Goal: Task Accomplishment & Management: Manage account settings

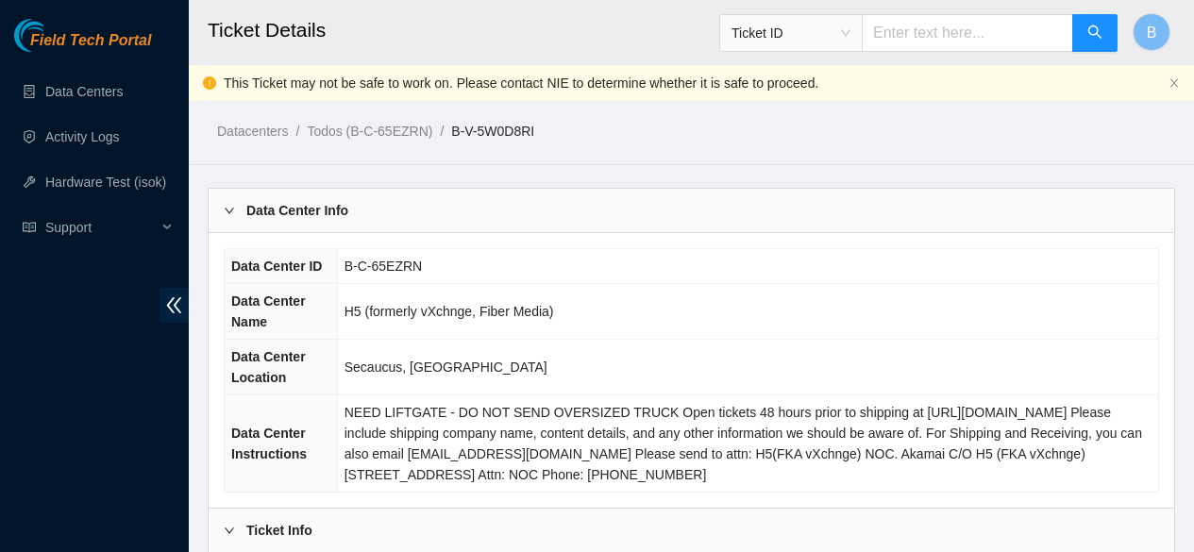
scroll to position [2997, 0]
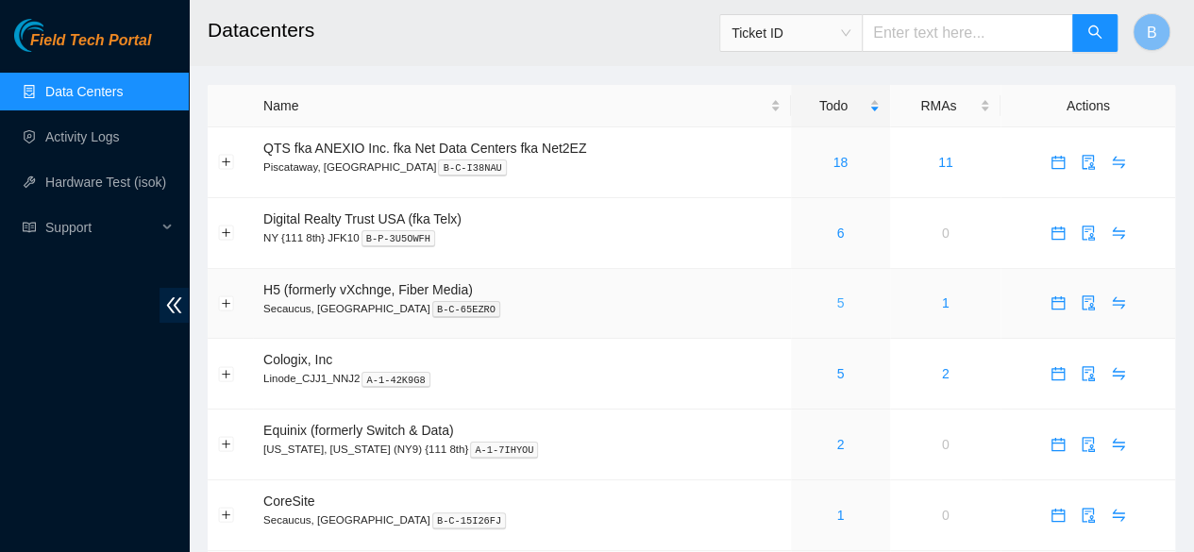
click at [837, 311] on link "5" at bounding box center [841, 303] width 8 height 15
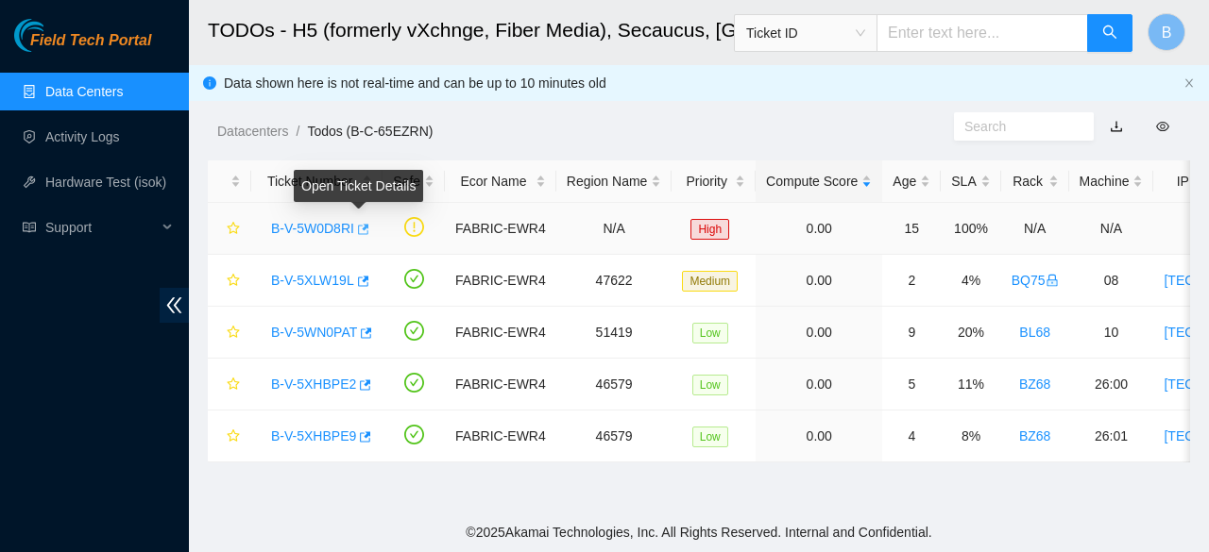
click at [359, 233] on icon "button" at bounding box center [363, 229] width 11 height 10
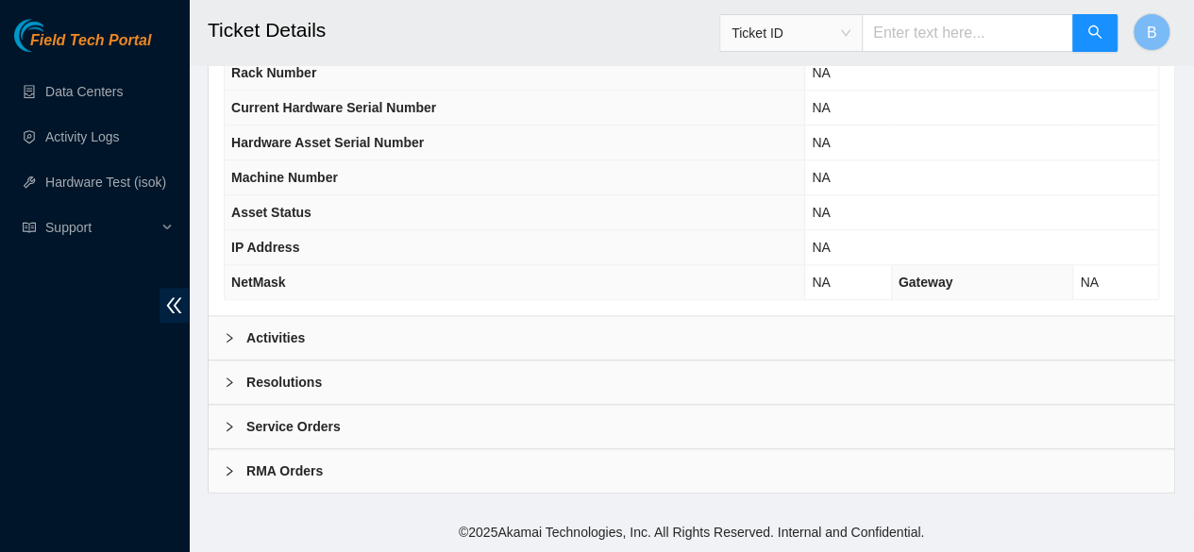
scroll to position [775, 0]
click at [302, 356] on div "Activities" at bounding box center [692, 337] width 966 height 43
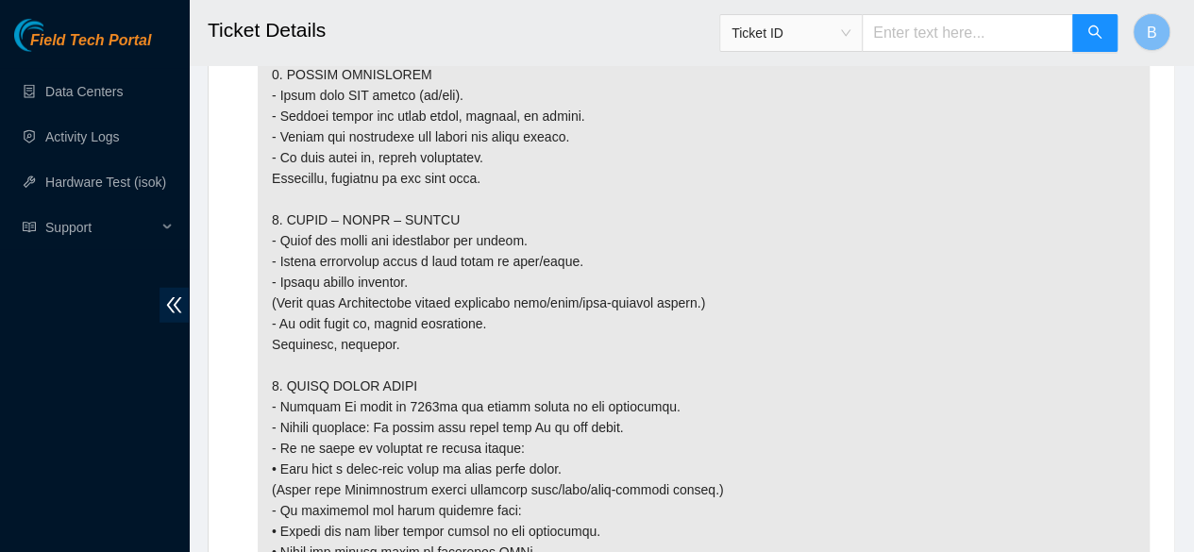
scroll to position [2373, 0]
